Goal: Register for event/course

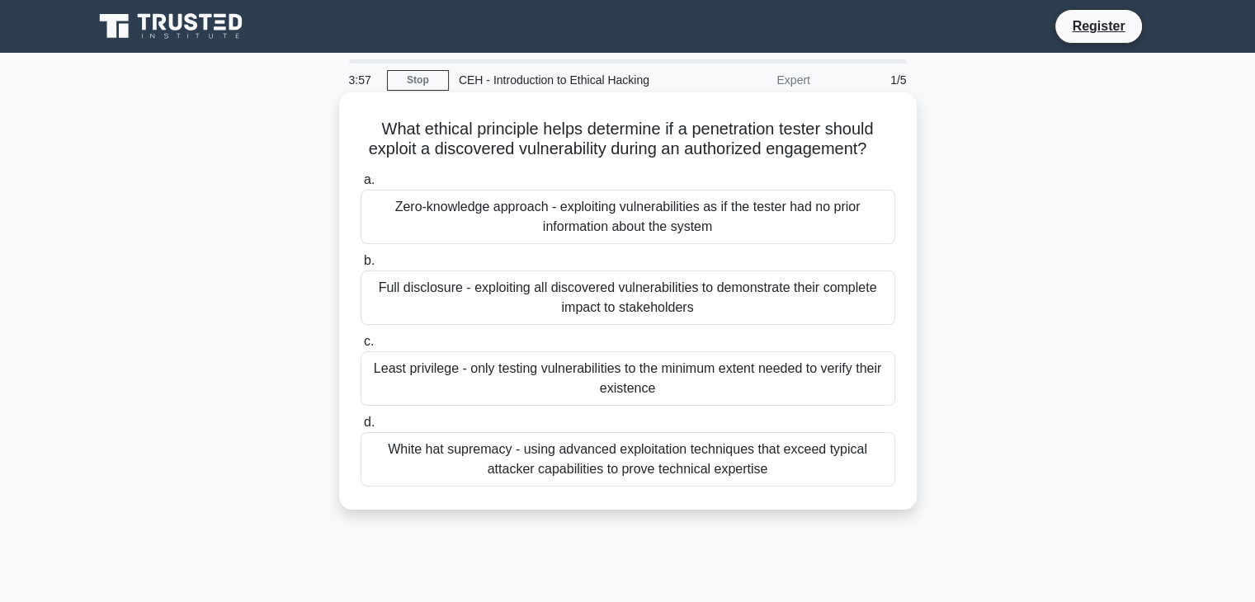
click at [620, 402] on div "Least privilege - only testing vulnerabilities to the minimum extent needed to …" at bounding box center [628, 378] width 535 height 54
click at [361, 347] on input "c. Least privilege - only testing vulnerabilities to the minimum extent needed …" at bounding box center [361, 342] width 0 height 11
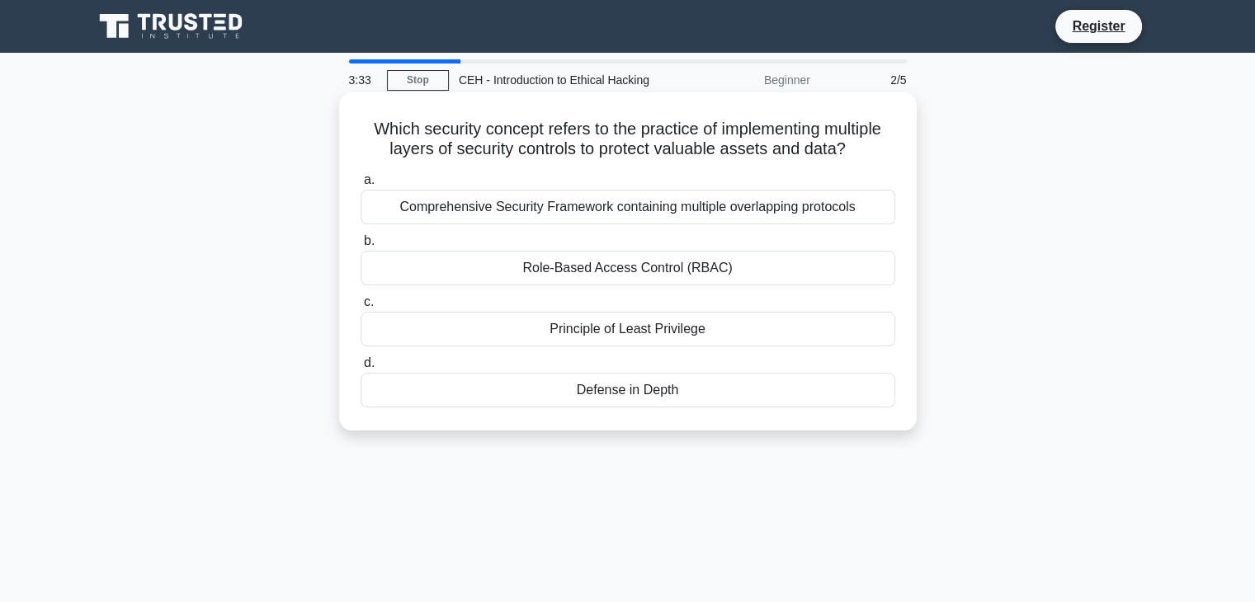
click at [579, 332] on div "Principle of Least Privilege" at bounding box center [628, 329] width 535 height 35
click at [361, 308] on input "c. Principle of Least Privilege" at bounding box center [361, 302] width 0 height 11
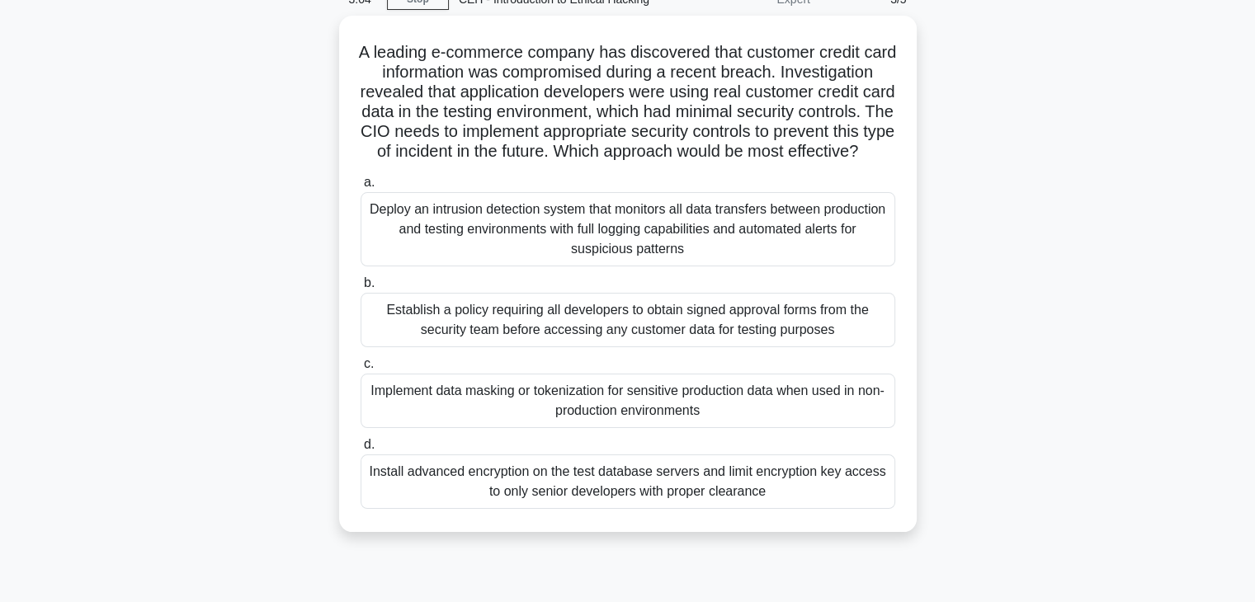
scroll to position [82, 0]
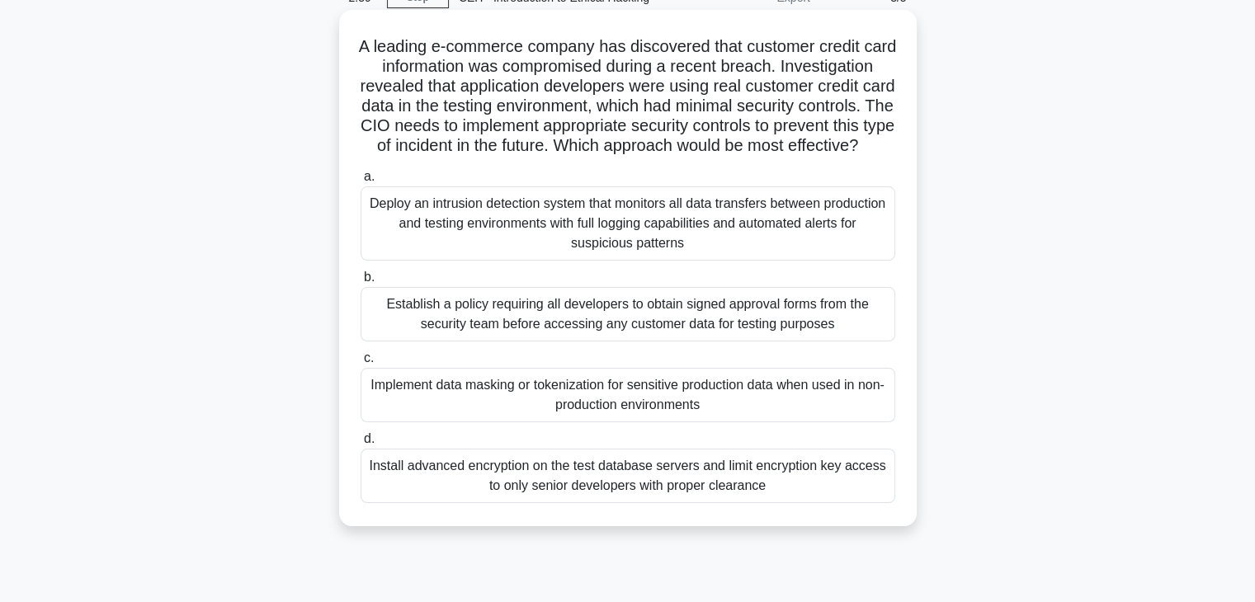
click at [795, 227] on div "Deploy an intrusion detection system that monitors all data transfers between p…" at bounding box center [628, 223] width 535 height 74
click at [361, 182] on input "a. Deploy an intrusion detection system that monitors all data transfers betwee…" at bounding box center [361, 177] width 0 height 11
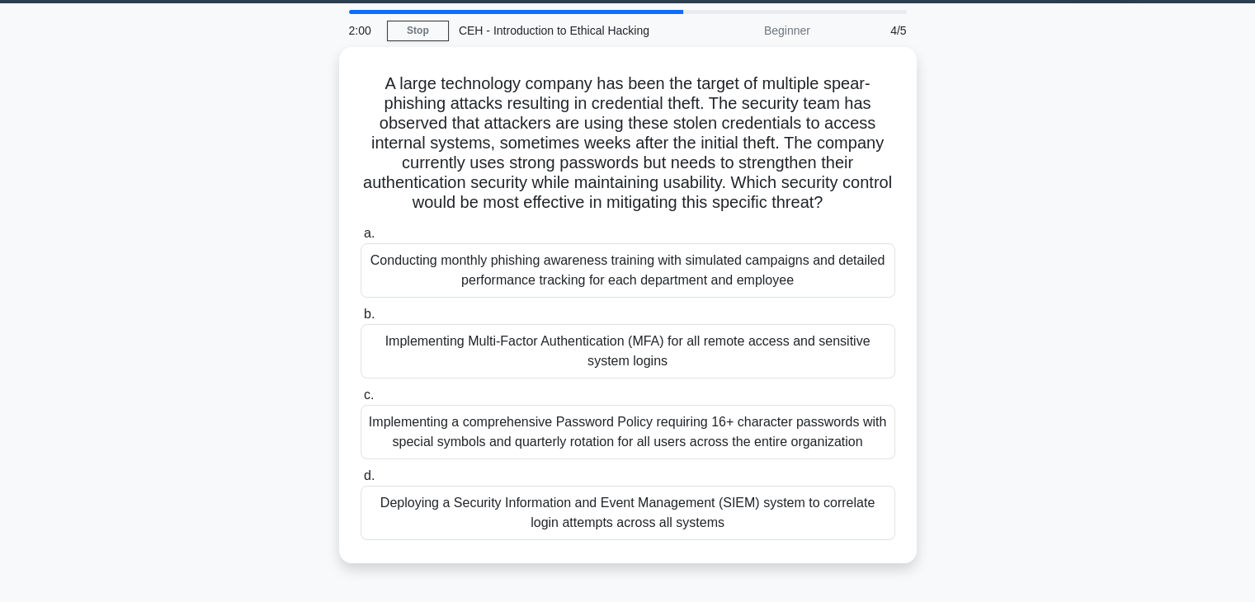
scroll to position [52, 0]
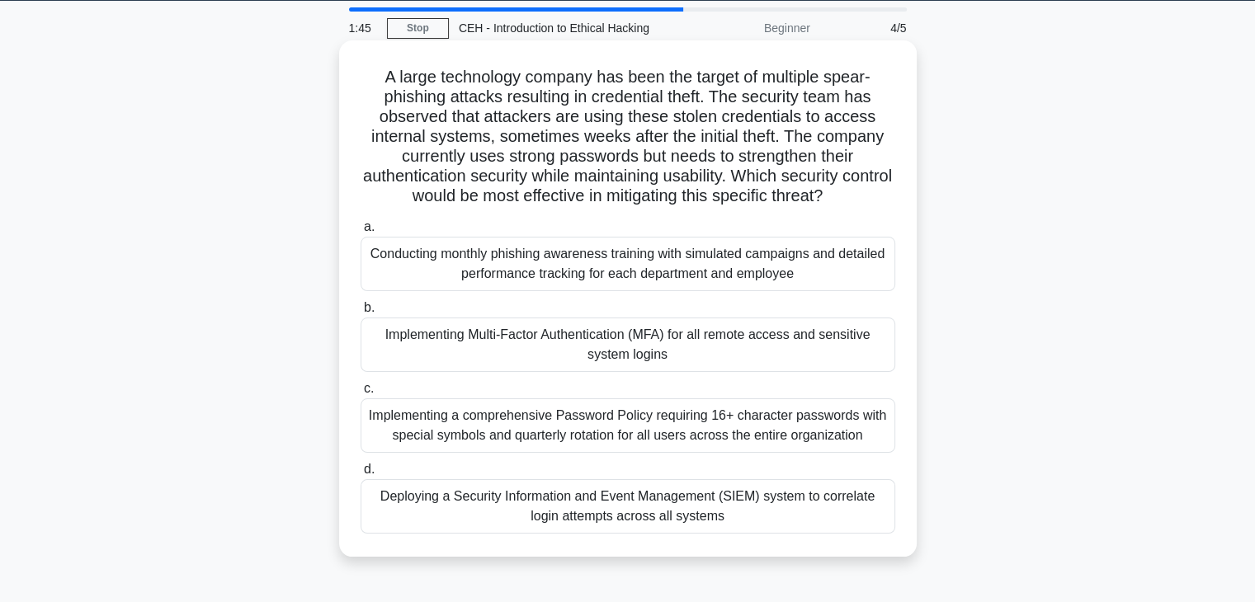
click at [693, 501] on div "Deploying a Security Information and Event Management (SIEM) system to correlat…" at bounding box center [628, 506] width 535 height 54
click at [361, 475] on input "d. Deploying a Security Information and Event Management (SIEM) system to corre…" at bounding box center [361, 469] width 0 height 11
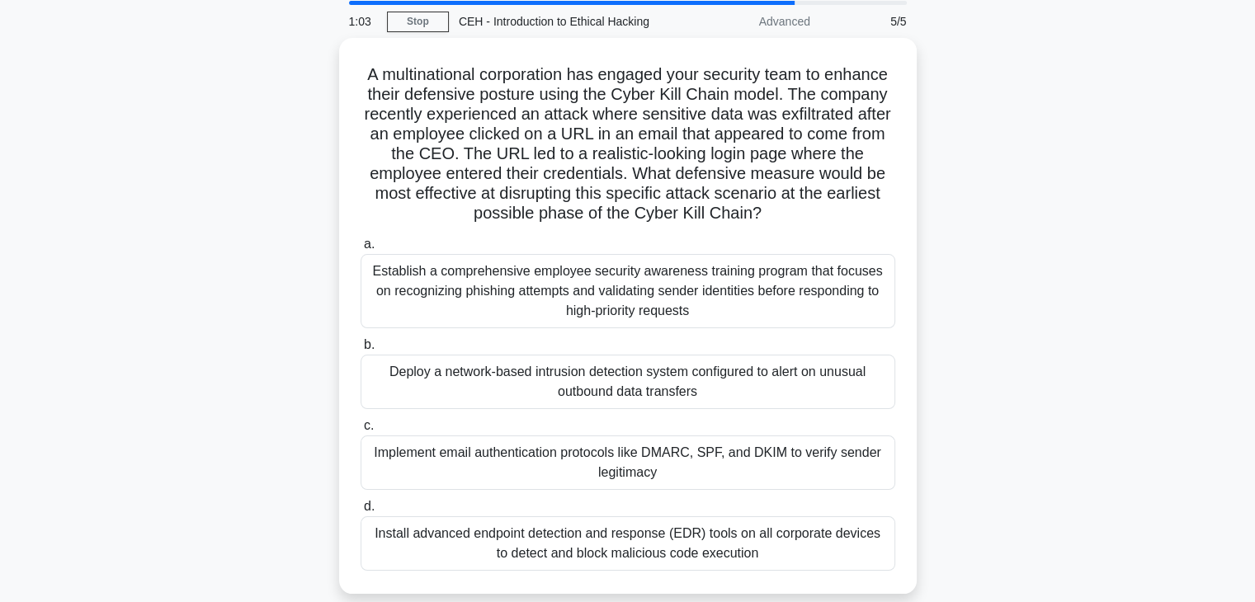
scroll to position [59, 0]
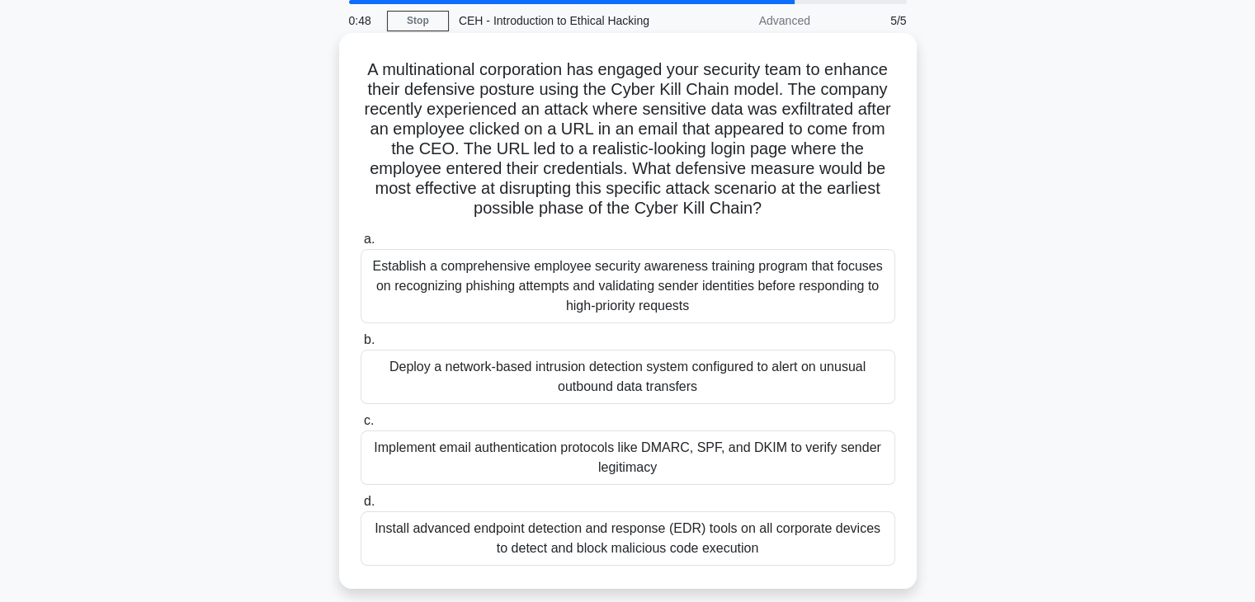
click at [653, 304] on div "Establish a comprehensive employee security awareness training program that foc…" at bounding box center [628, 286] width 535 height 74
click at [361, 245] on input "a. Establish a comprehensive employee security awareness training program that …" at bounding box center [361, 239] width 0 height 11
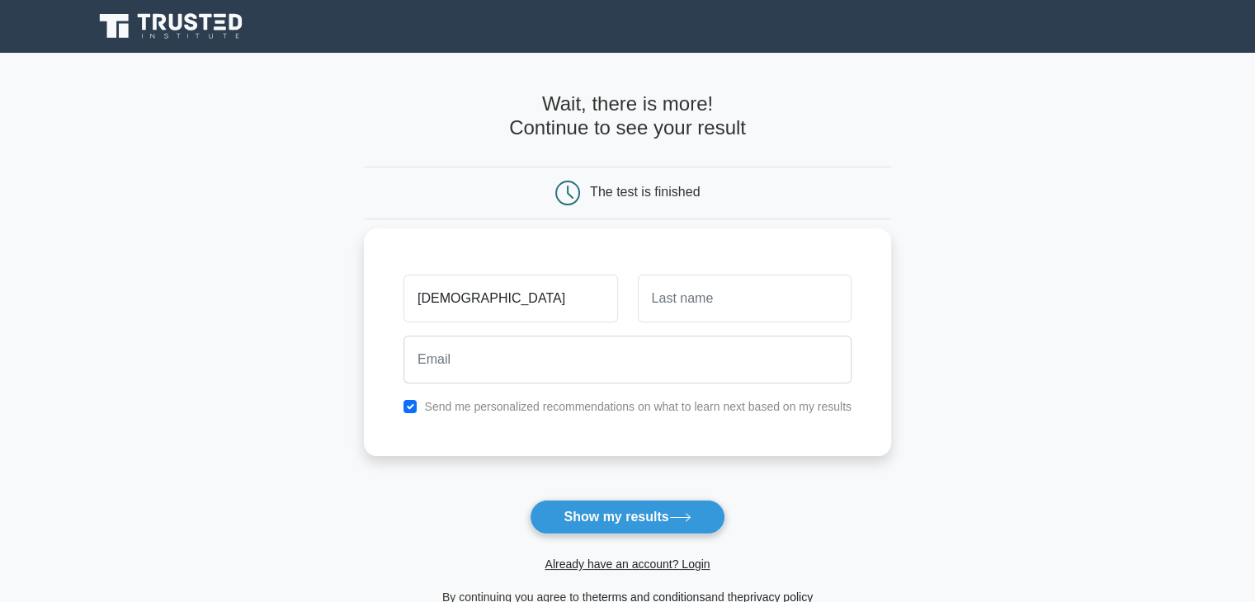
type input "SHARIFA"
click at [683, 318] on input "text" at bounding box center [745, 299] width 214 height 48
type input "DAYAR"
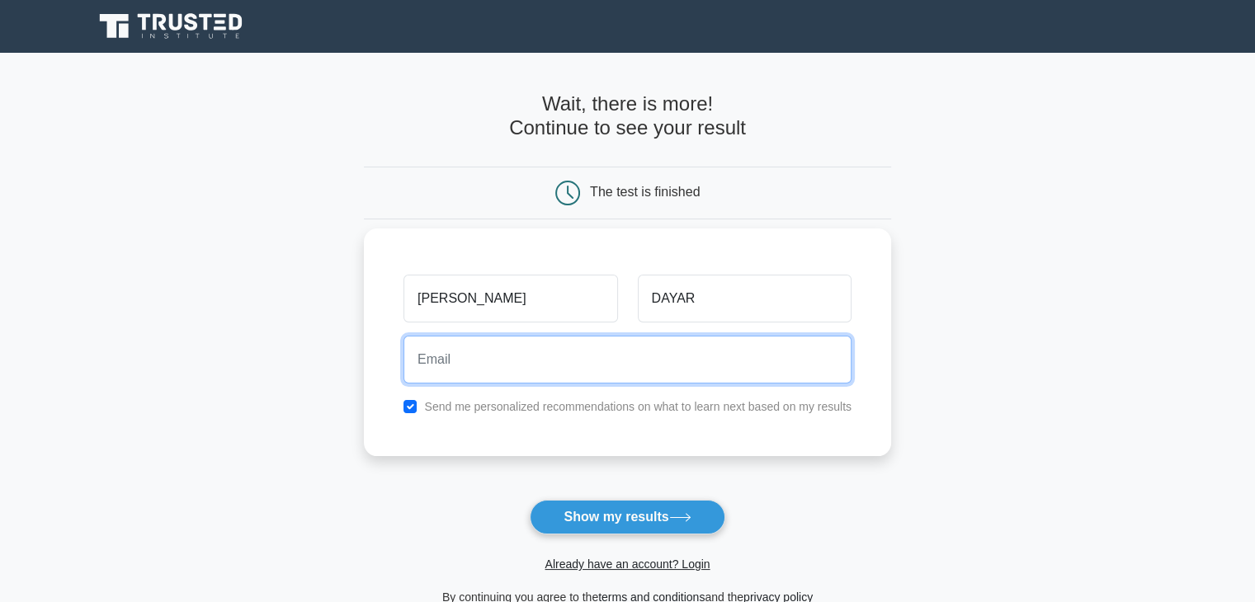
click at [629, 341] on input "email" at bounding box center [627, 360] width 448 height 48
type input "sharifaqutezz@gmail.com"
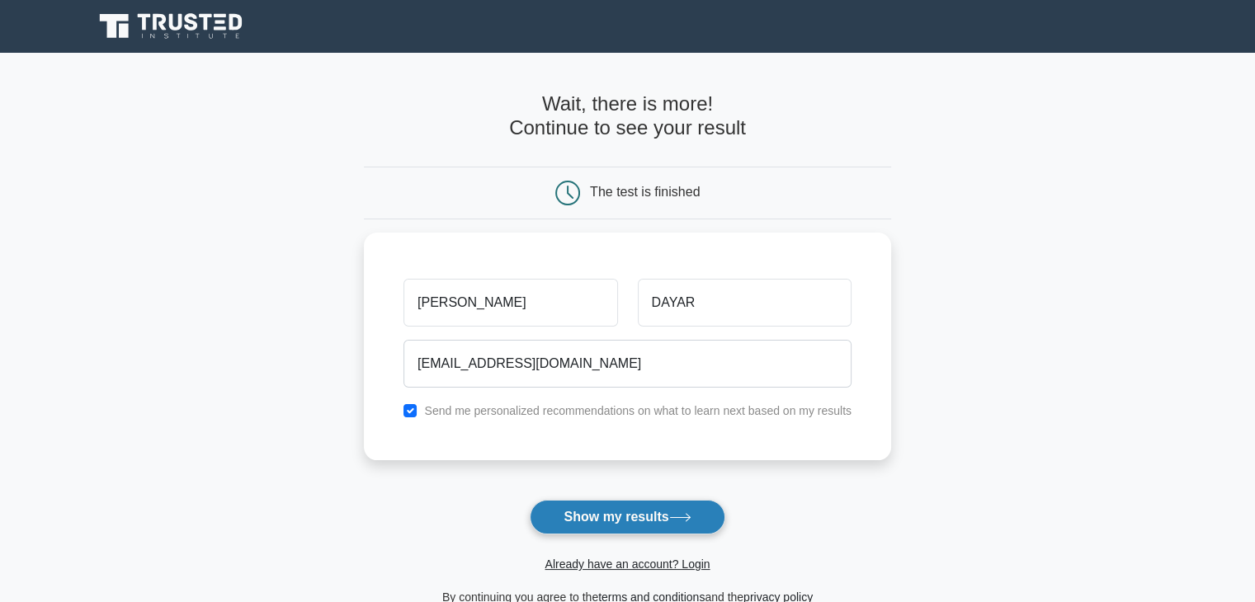
click at [628, 516] on button "Show my results" at bounding box center [627, 517] width 195 height 35
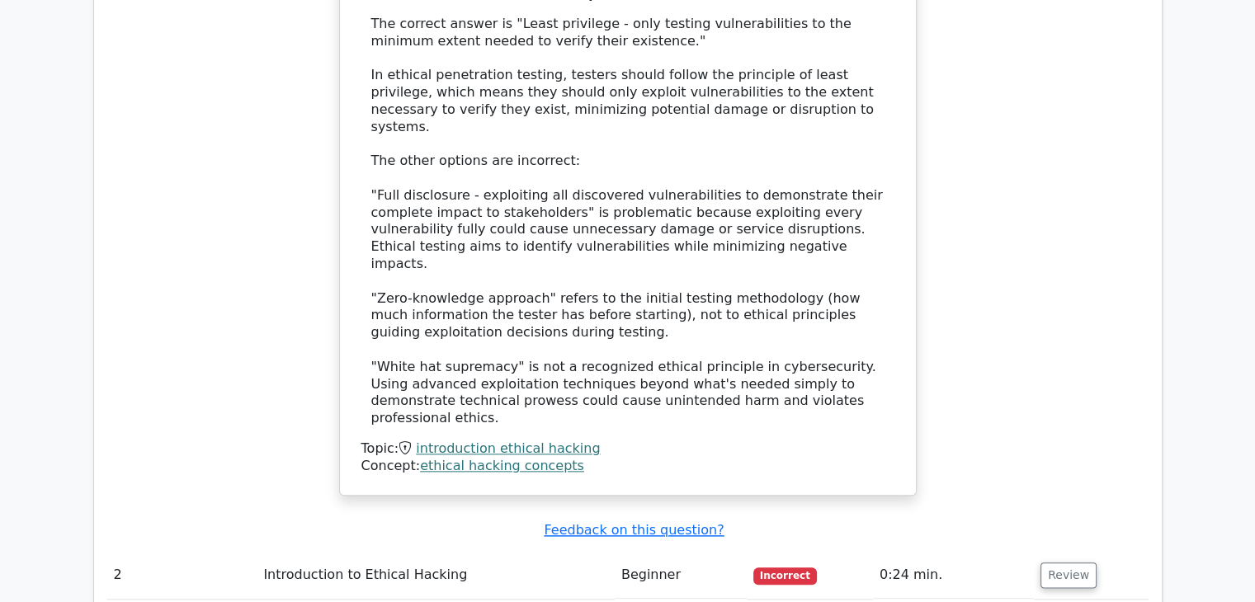
scroll to position [1906, 0]
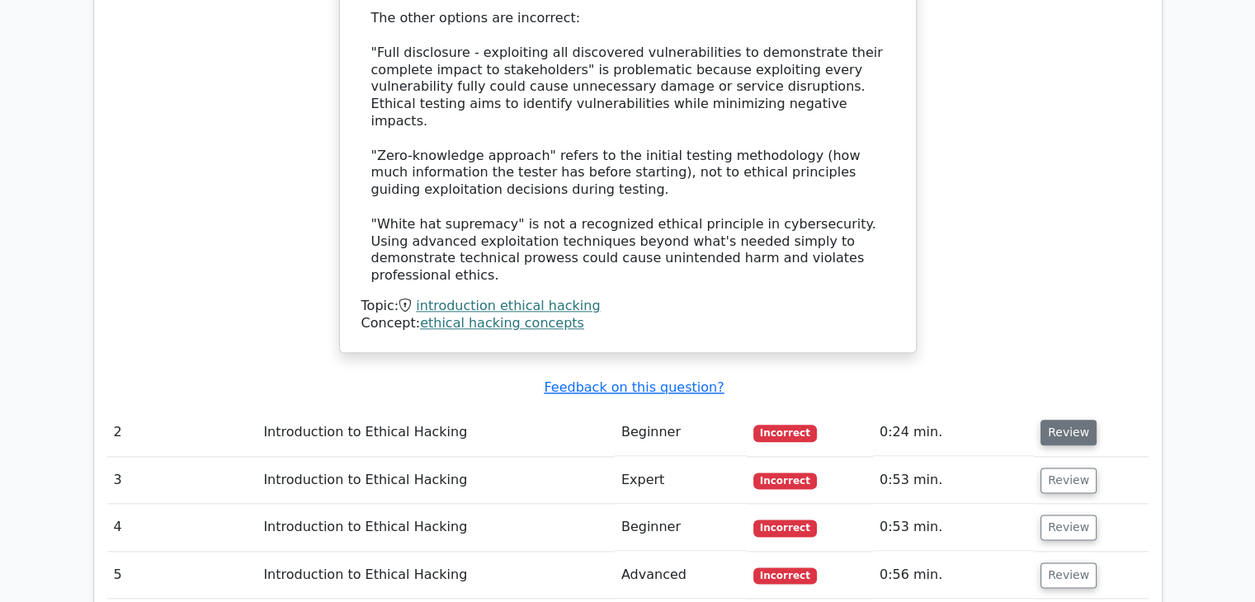
click at [1067, 420] on button "Review" at bounding box center [1068, 433] width 56 height 26
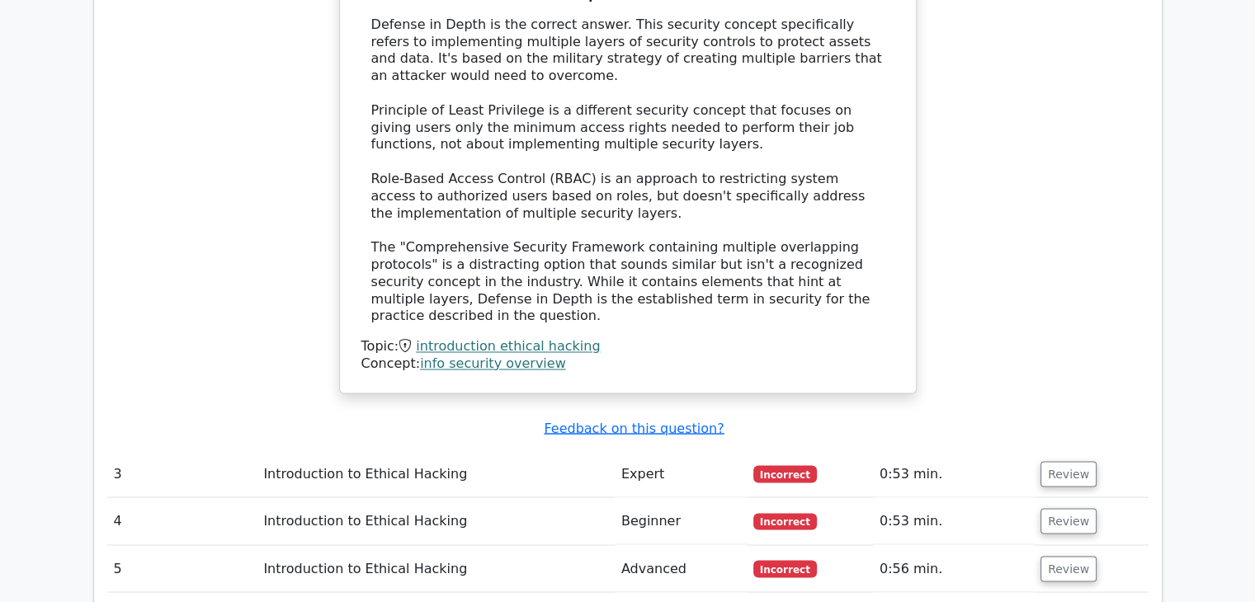
scroll to position [2745, 0]
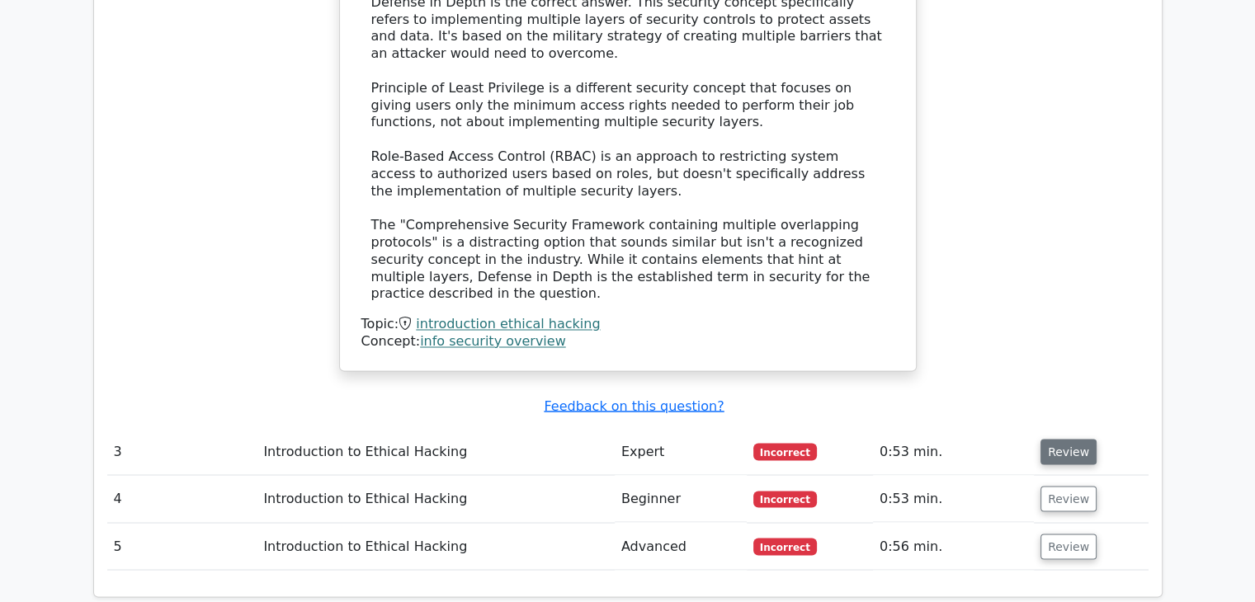
click at [1059, 439] on button "Review" at bounding box center [1068, 452] width 56 height 26
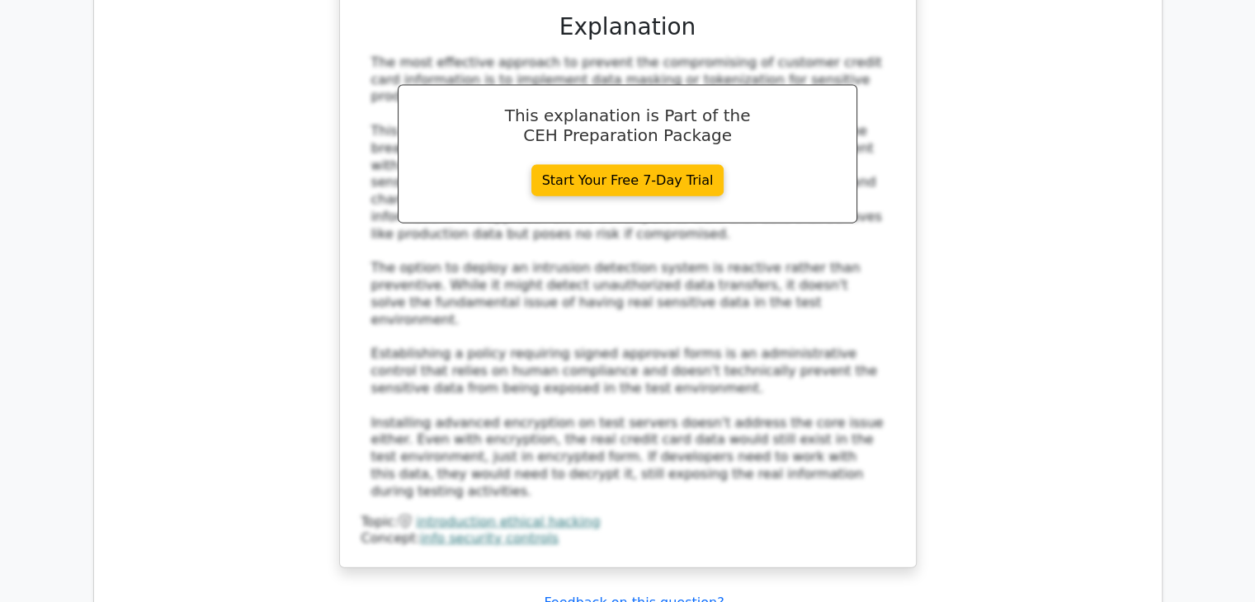
scroll to position [3726, 0]
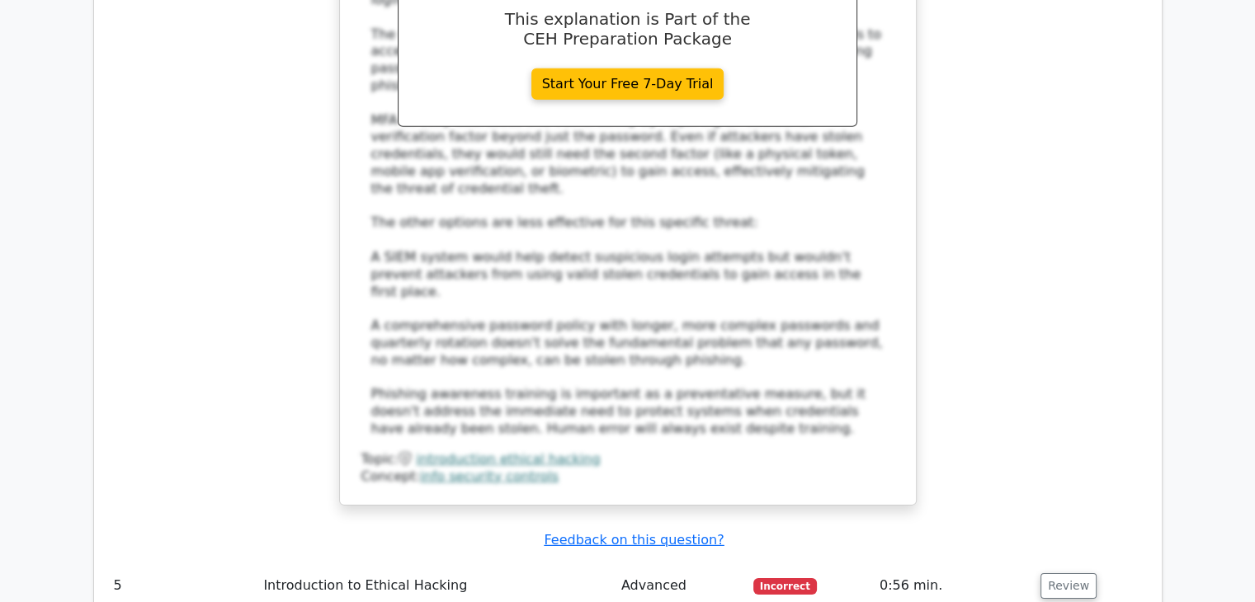
scroll to position [4986, 0]
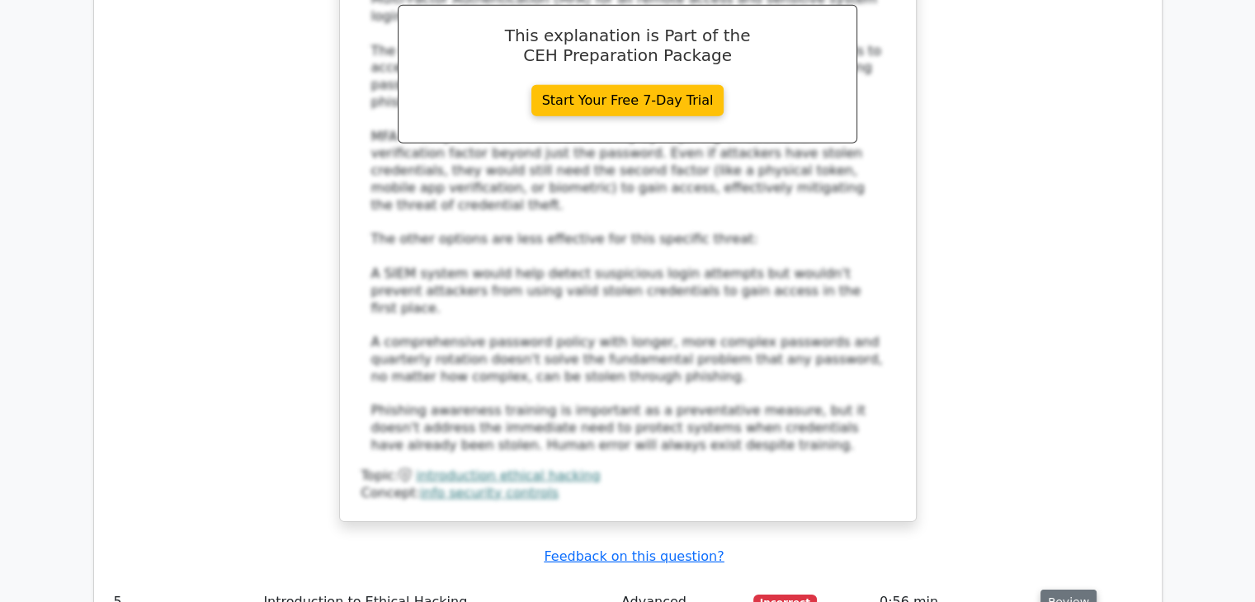
click at [1062, 590] on button "Review" at bounding box center [1068, 603] width 56 height 26
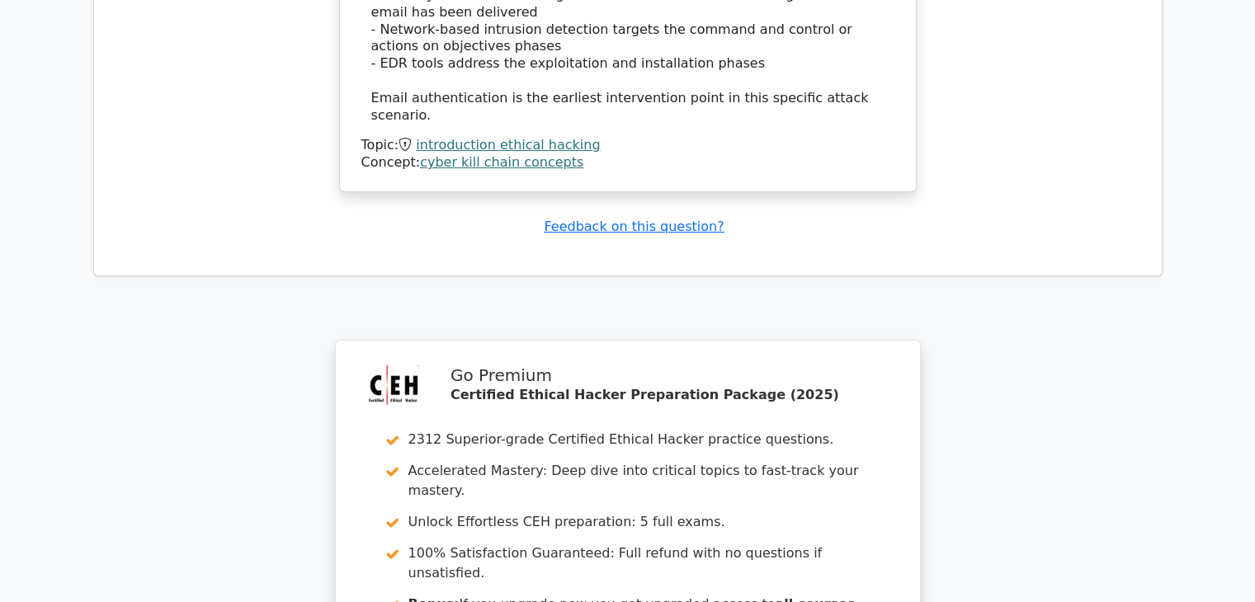
scroll to position [6563, 0]
